Goal: Navigation & Orientation: Understand site structure

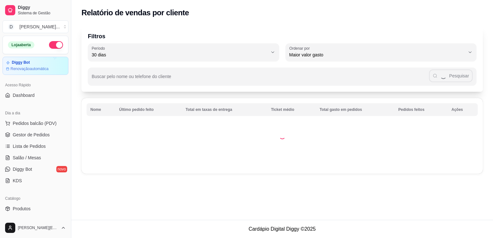
select select "30"
select select "HIGHEST_TOTAL_SPENT_WITH_ORDERS"
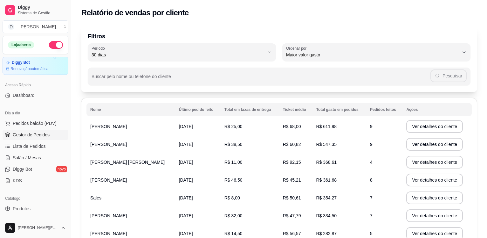
click at [52, 136] on link "Gestor de Pedidos" at bounding box center [36, 134] width 66 height 10
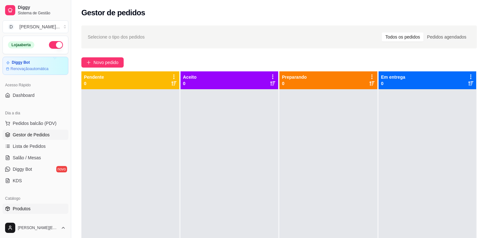
click at [47, 207] on link "Produtos" at bounding box center [36, 208] width 66 height 10
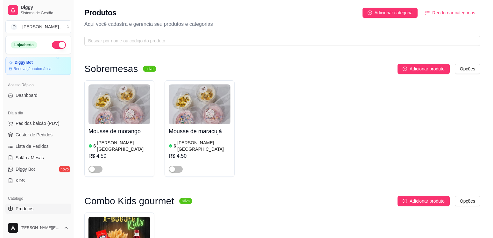
scroll to position [168, 0]
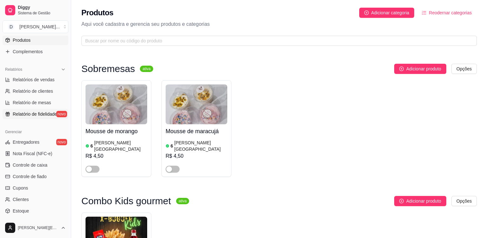
click at [34, 114] on span "Relatório de fidelidade" at bounding box center [35, 114] width 44 height 6
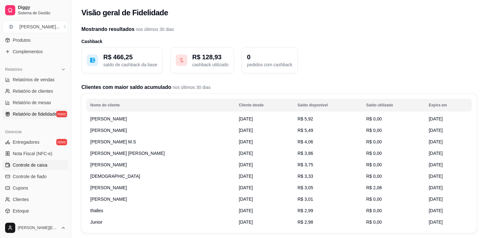
click at [52, 164] on link "Controle de caixa" at bounding box center [36, 165] width 66 height 10
